Goal: Transaction & Acquisition: Purchase product/service

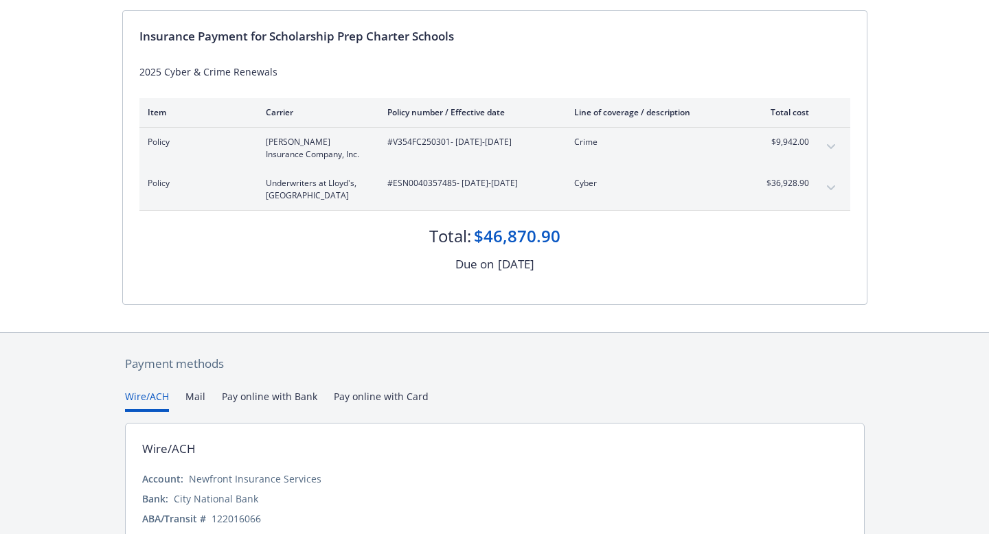
scroll to position [133, 0]
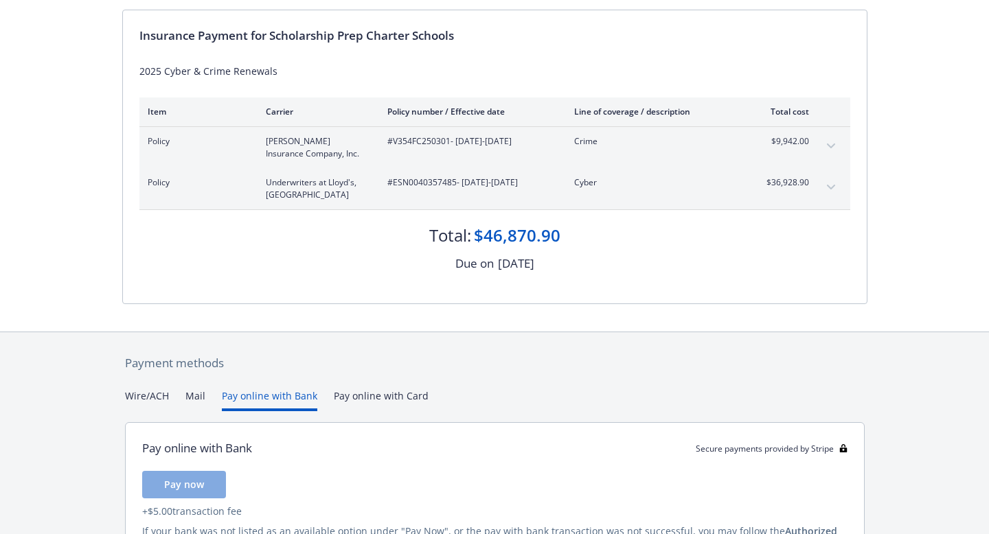
click at [286, 398] on button "Pay online with Bank" at bounding box center [269, 400] width 95 height 23
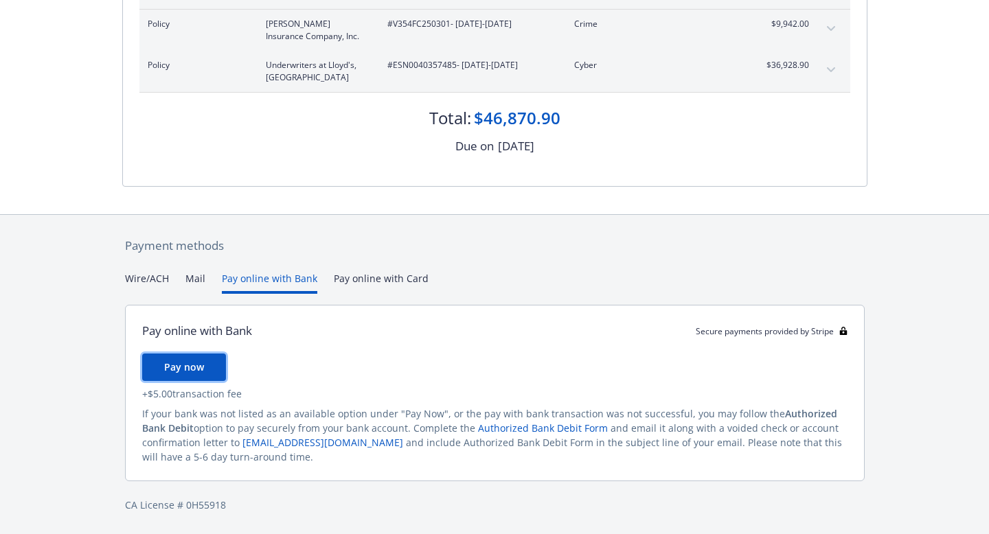
click at [192, 366] on span "Pay now" at bounding box center [184, 366] width 40 height 13
click at [507, 430] on link "Authorized Bank Debit Form" at bounding box center [543, 428] width 130 height 13
